Goal: Navigation & Orientation: Find specific page/section

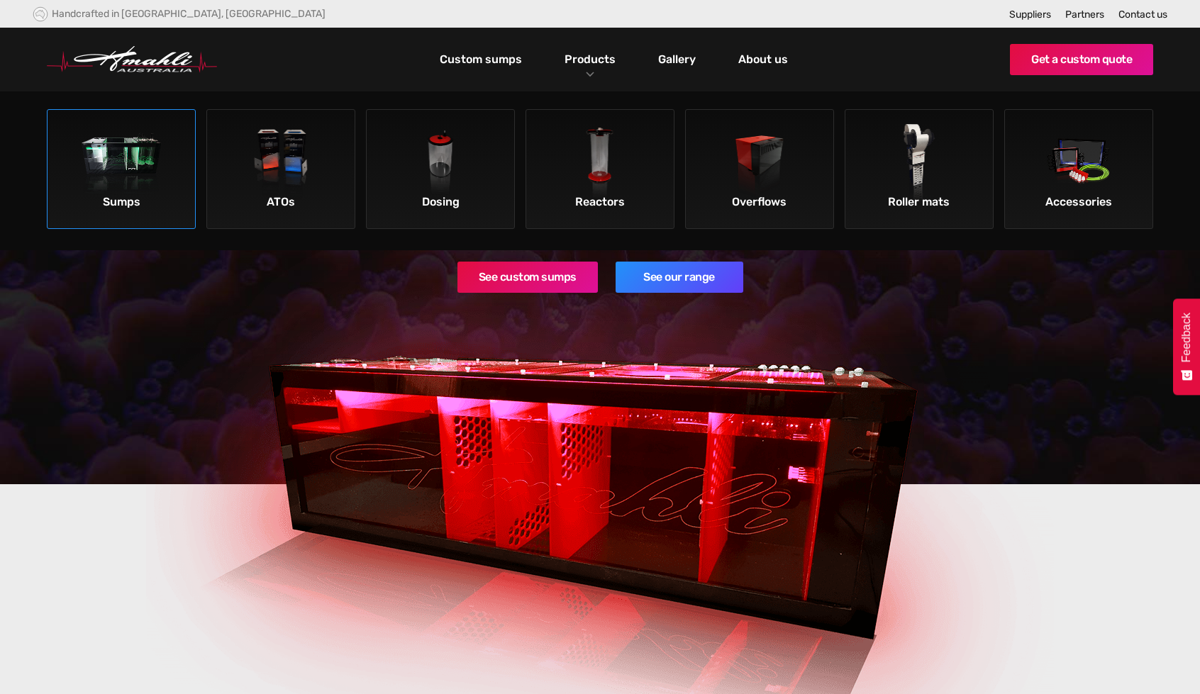
click at [112, 158] on img at bounding box center [122, 164] width 80 height 80
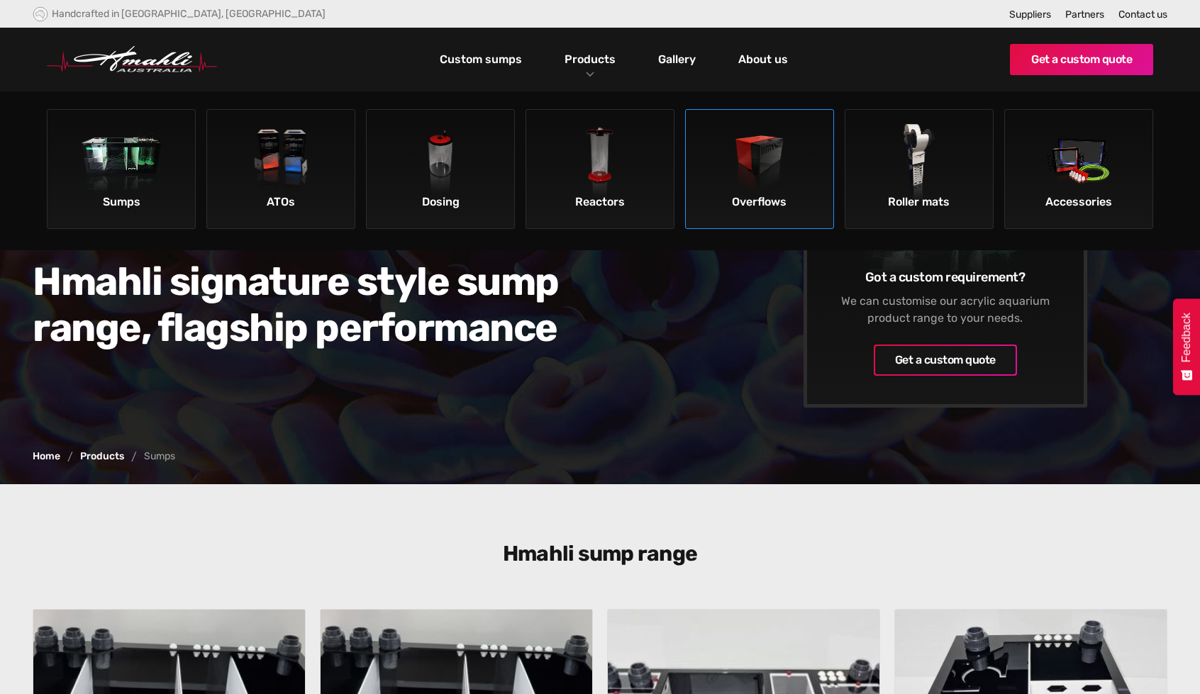
click at [745, 167] on img at bounding box center [760, 164] width 80 height 80
